Goal: Check status

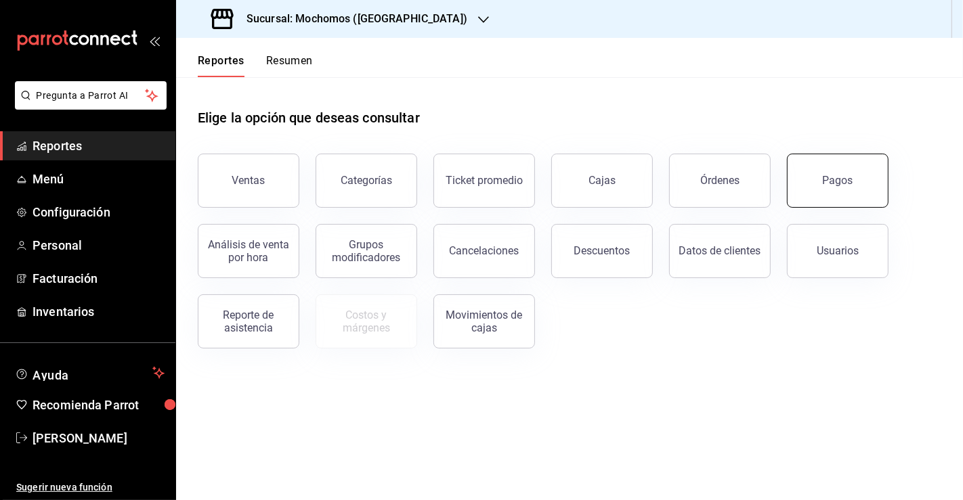
click at [803, 183] on button "Pagos" at bounding box center [838, 181] width 102 height 54
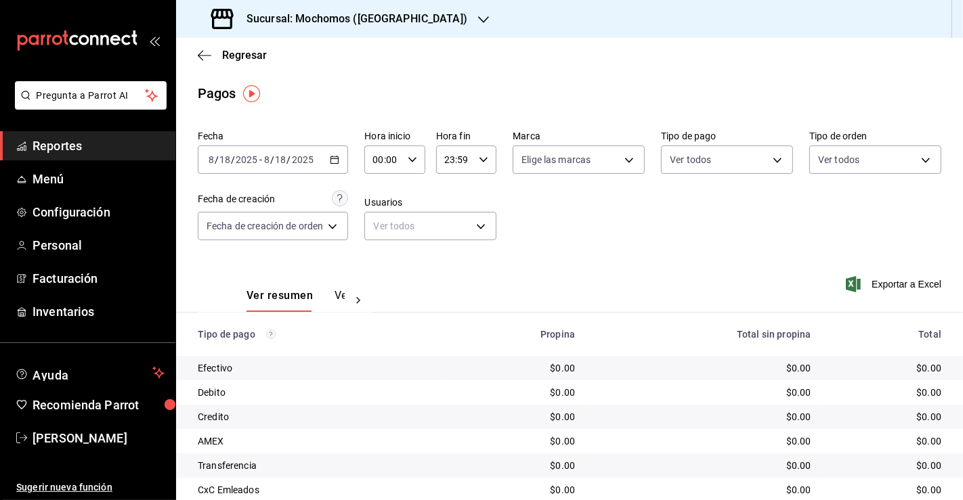
click at [341, 154] on div "[DATE] [DATE] - [DATE] [DATE]" at bounding box center [273, 160] width 150 height 28
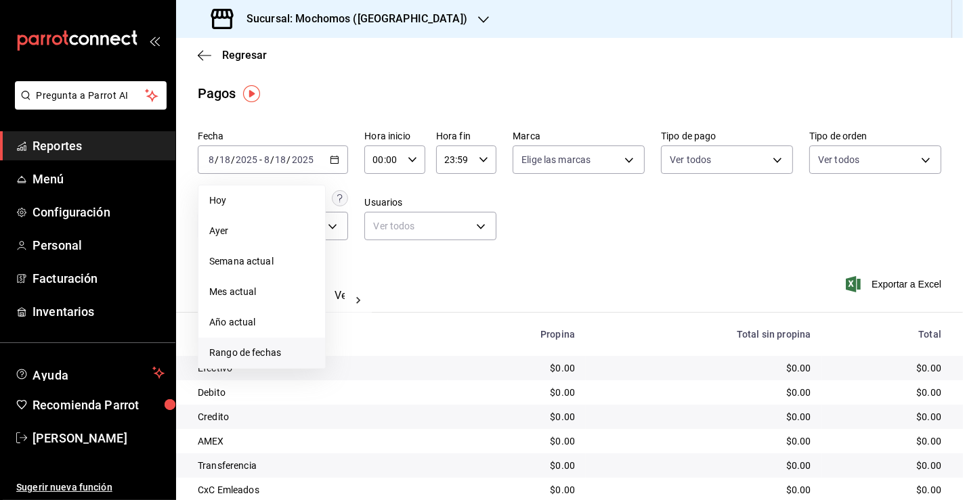
click at [289, 351] on span "Rango de fechas" at bounding box center [261, 353] width 105 height 14
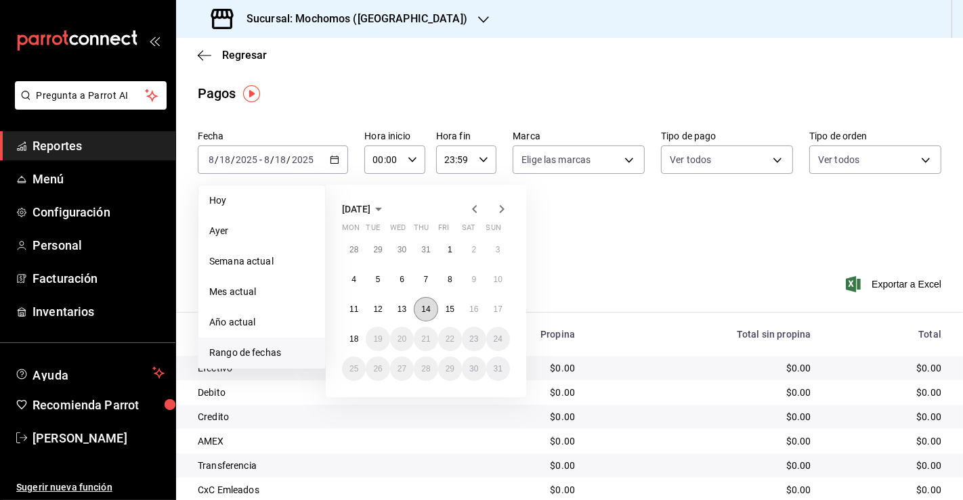
click at [418, 310] on button "14" at bounding box center [426, 309] width 24 height 24
click at [453, 314] on button "15" at bounding box center [450, 309] width 24 height 24
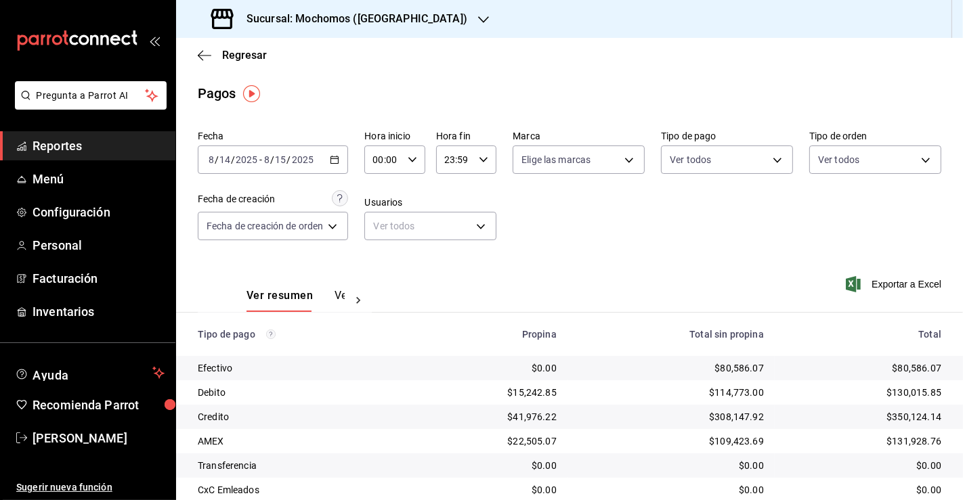
click at [381, 157] on input "00:00" at bounding box center [382, 159] width 37 height 27
click at [385, 253] on button "04" at bounding box center [380, 249] width 24 height 27
type input "04:00"
click at [456, 164] on div at bounding box center [481, 250] width 963 height 500
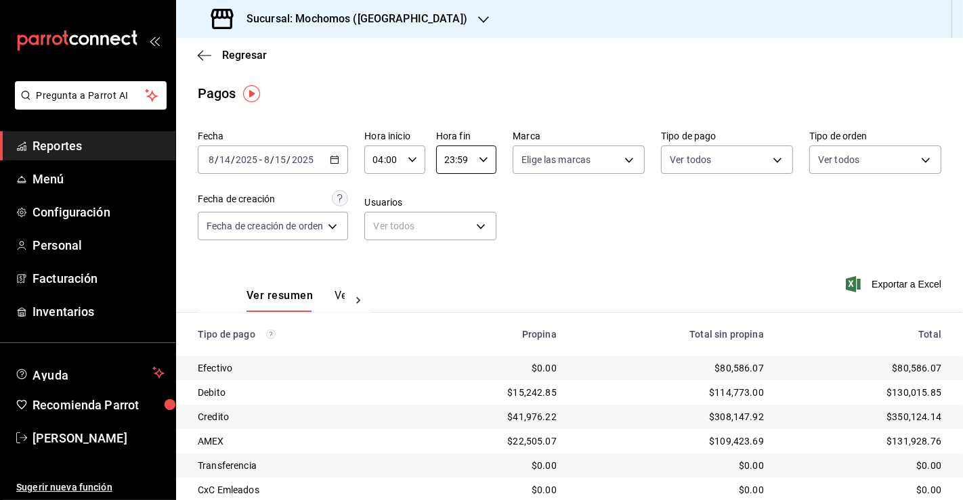
click at [456, 164] on input "23:59" at bounding box center [454, 159] width 37 height 27
click at [447, 225] on button "03" at bounding box center [450, 218] width 24 height 27
type input "03:59"
click at [724, 228] on div at bounding box center [481, 250] width 963 height 500
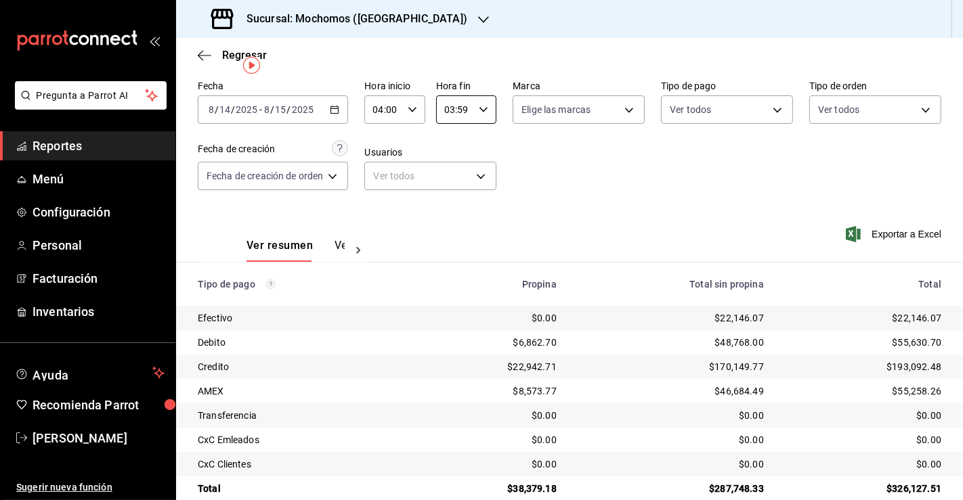
scroll to position [73, 0]
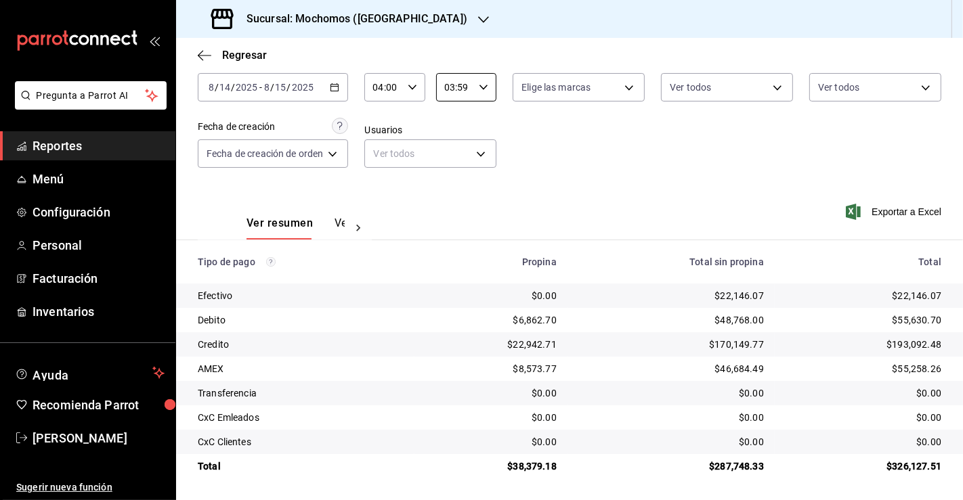
click at [733, 301] on div "$22,146.07" at bounding box center [671, 296] width 186 height 14
copy div "22,146.07"
click at [517, 463] on div "$38,379.18" at bounding box center [490, 467] width 131 height 14
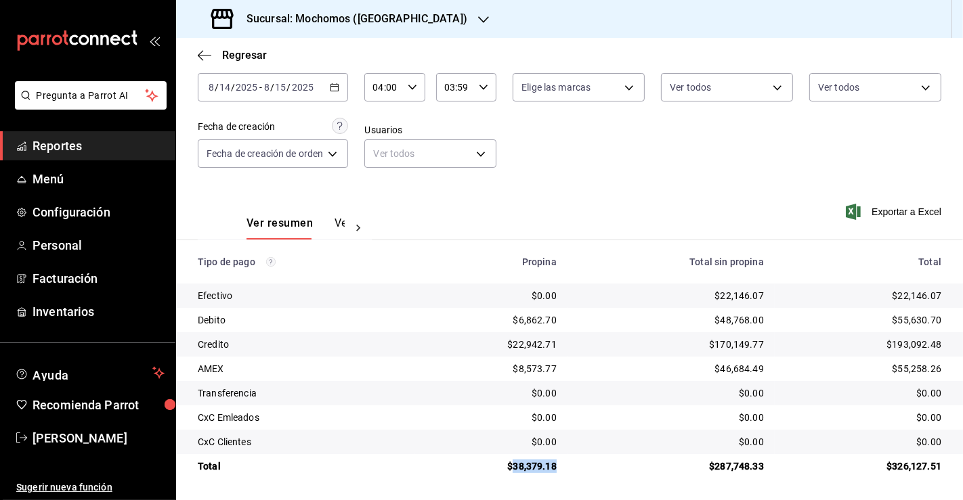
copy div "38,379.18"
